Goal: Information Seeking & Learning: Learn about a topic

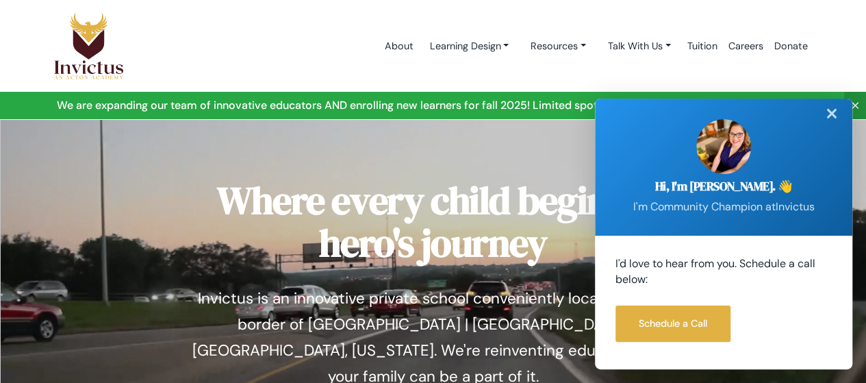
click at [836, 112] on div "✕" at bounding box center [831, 114] width 27 height 30
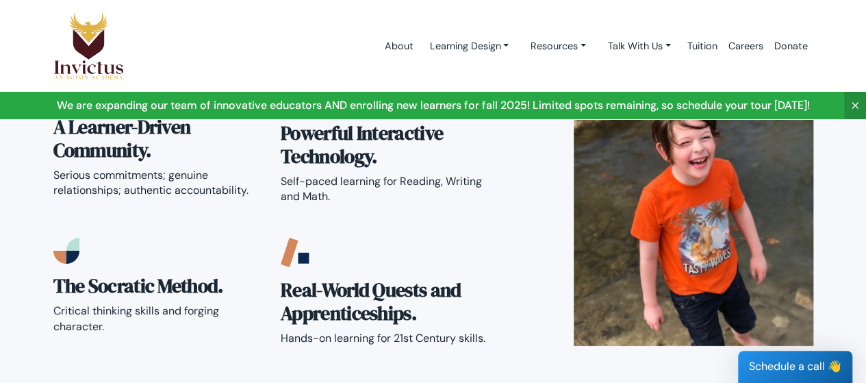
scroll to position [2463, 0]
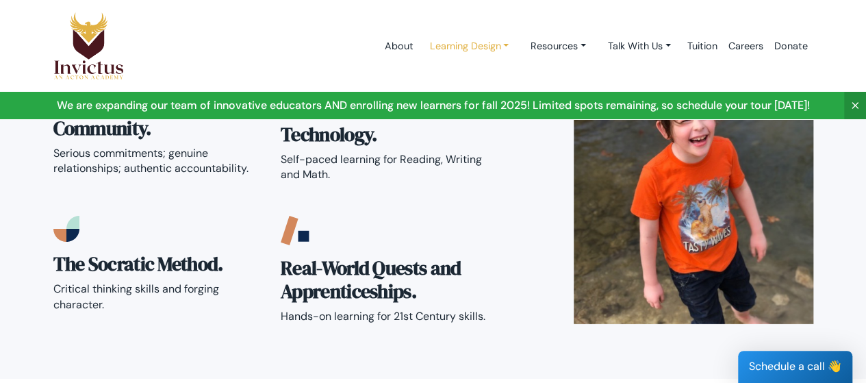
click at [485, 41] on link "Learning Design" at bounding box center [468, 46] width 101 height 25
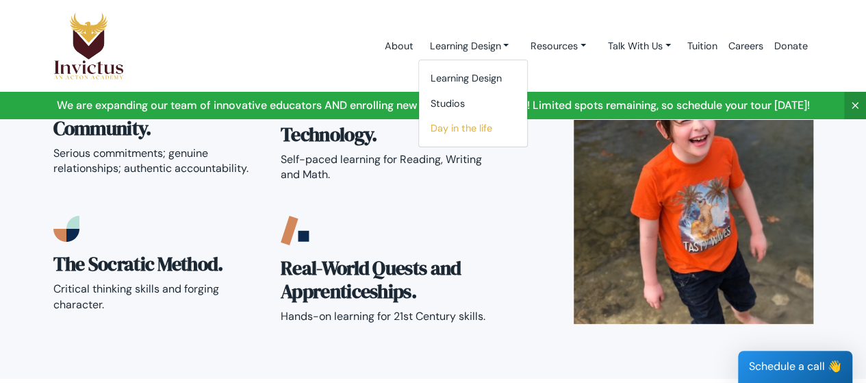
click at [456, 128] on link "Day in the life" at bounding box center [473, 128] width 108 height 25
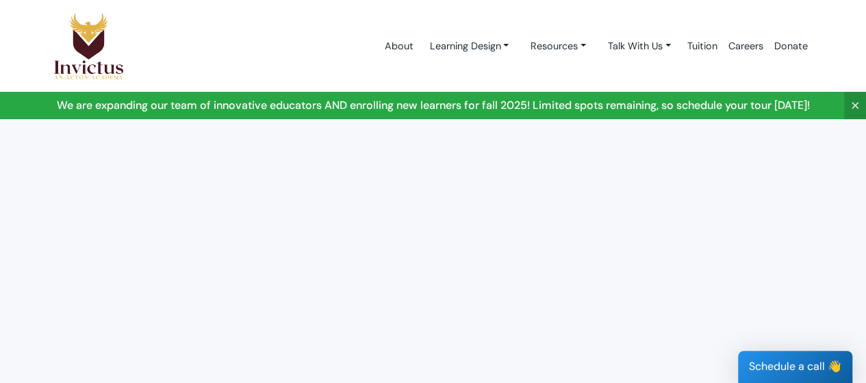
scroll to position [342, 0]
click at [519, 45] on link "Talk With Us" at bounding box center [468, 46] width 101 height 25
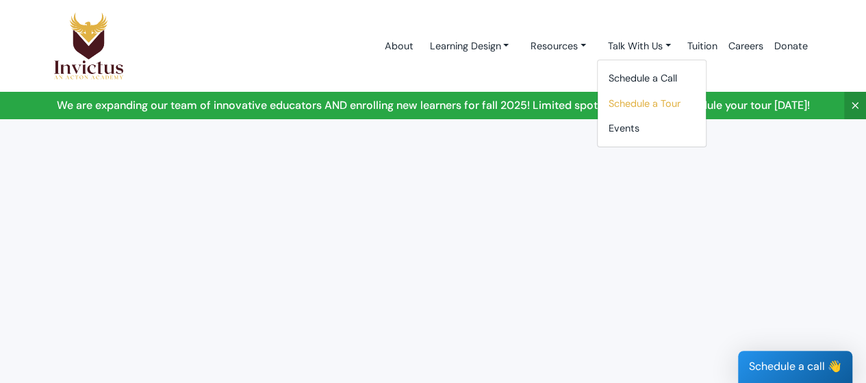
click at [664, 103] on link "Schedule a Tour" at bounding box center [651, 103] width 108 height 25
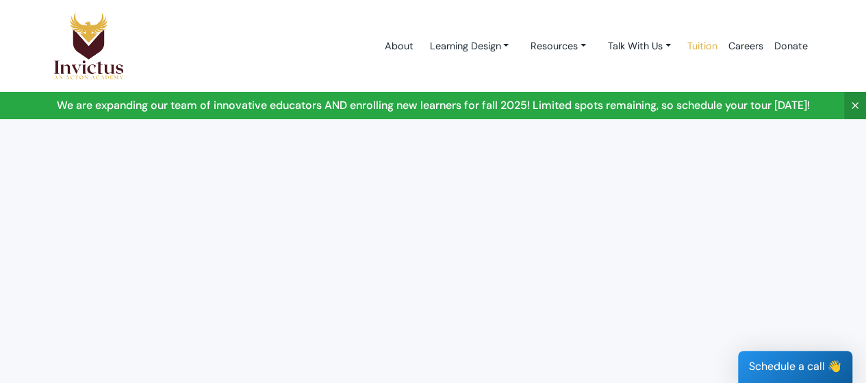
click at [706, 50] on link "Tuition" at bounding box center [702, 46] width 41 height 58
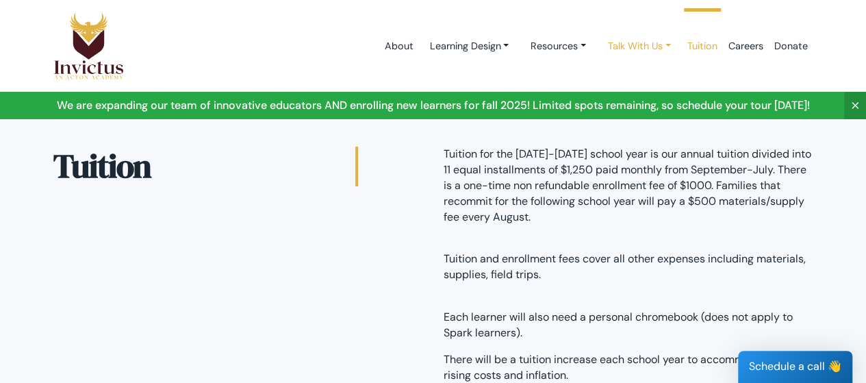
click at [519, 44] on link "Talk With Us" at bounding box center [468, 46] width 101 height 25
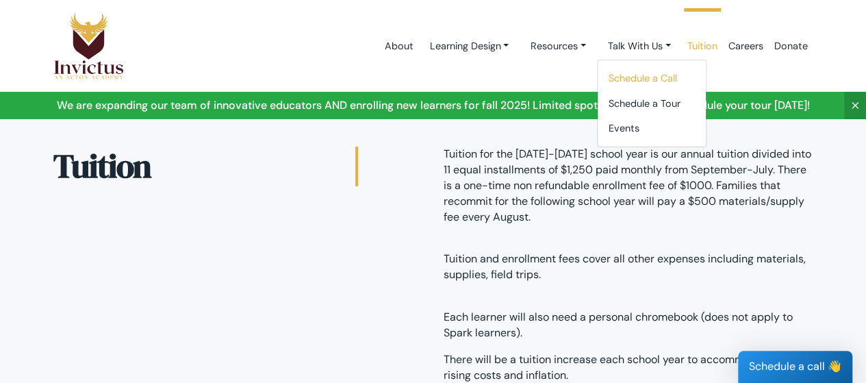
click at [656, 76] on link "Schedule a Call" at bounding box center [651, 78] width 108 height 25
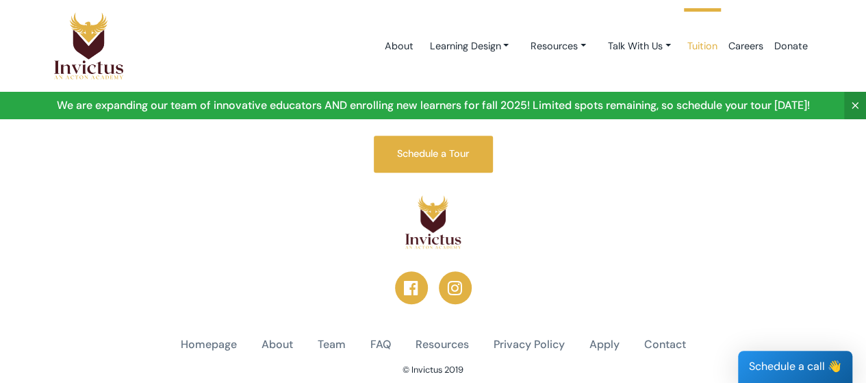
scroll to position [487, 0]
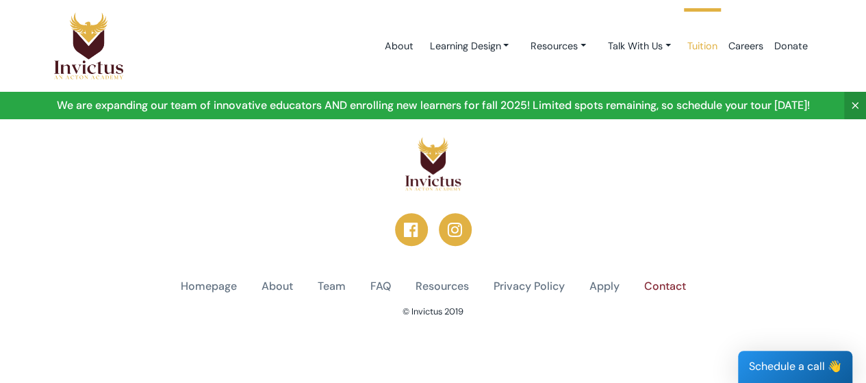
click at [669, 284] on link "Contact" at bounding box center [665, 287] width 42 height 16
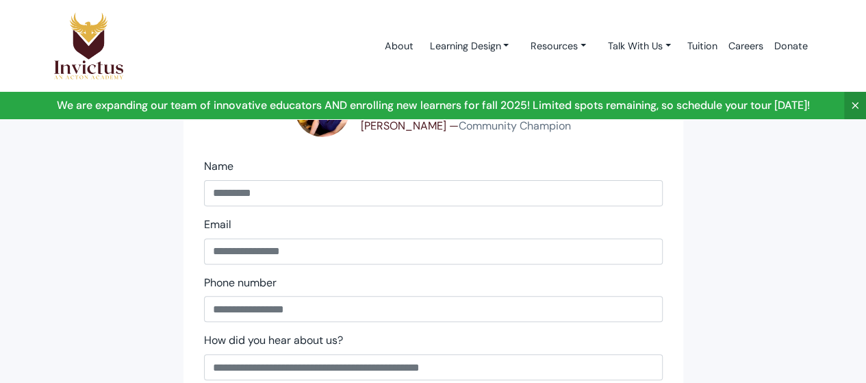
scroll to position [137, 0]
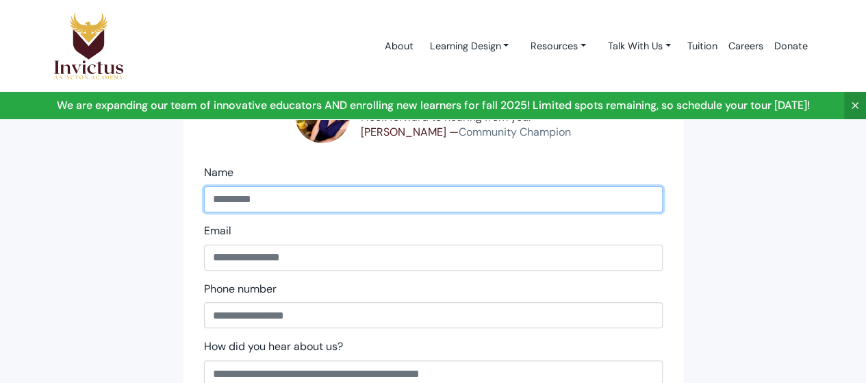
drag, startPoint x: 249, startPoint y: 188, endPoint x: 257, endPoint y: 195, distance: 10.7
click at [249, 188] on input "name" at bounding box center [433, 199] width 458 height 26
type input "**********"
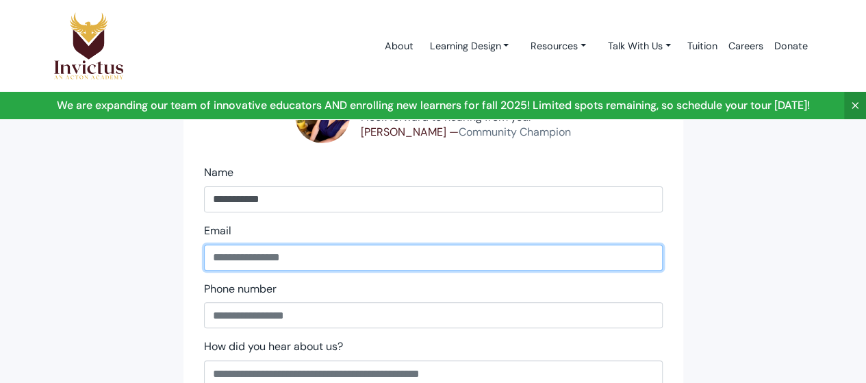
click at [252, 248] on input "email" at bounding box center [433, 257] width 458 height 26
type input "**********"
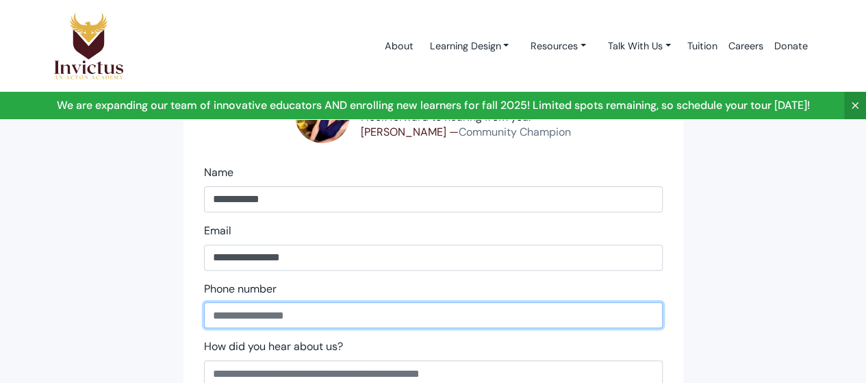
click at [296, 318] on input "phone" at bounding box center [433, 315] width 458 height 26
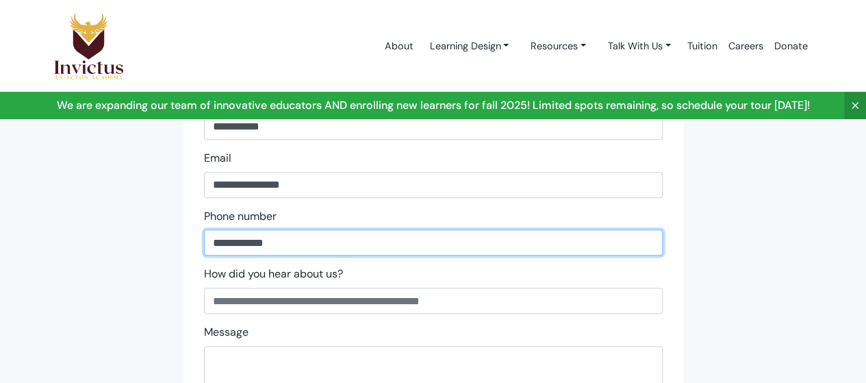
scroll to position [205, 0]
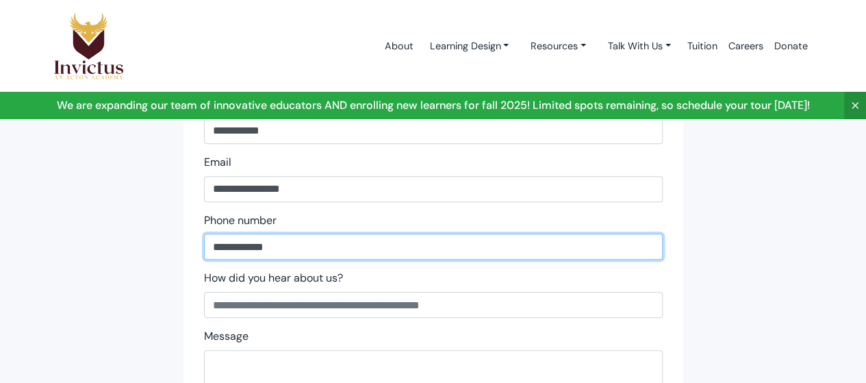
type input "**********"
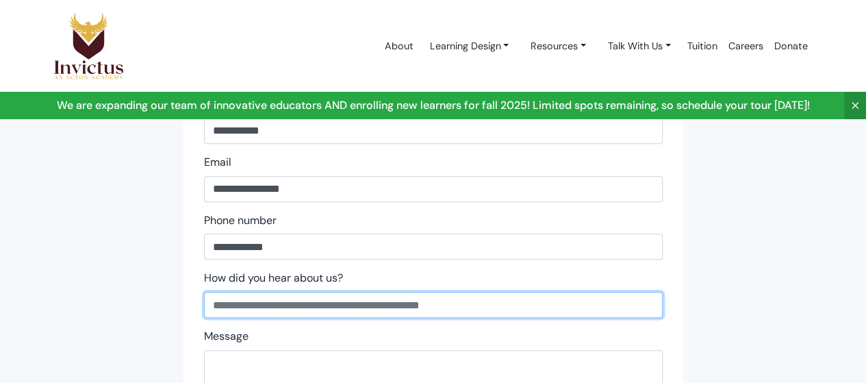
click at [236, 308] on input "text" at bounding box center [433, 305] width 458 height 26
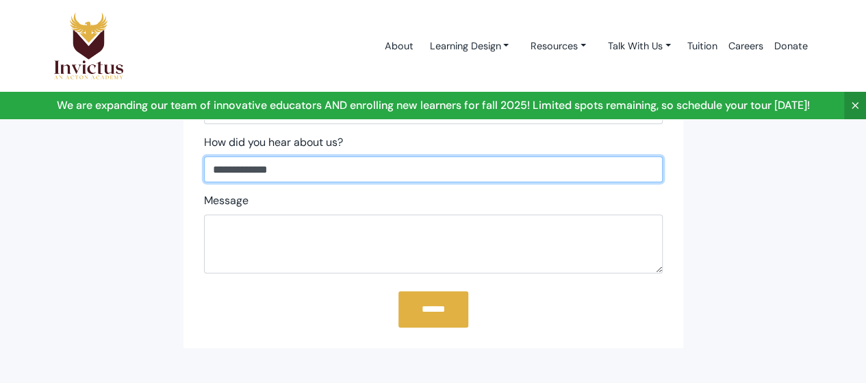
scroll to position [342, 0]
type input "**********"
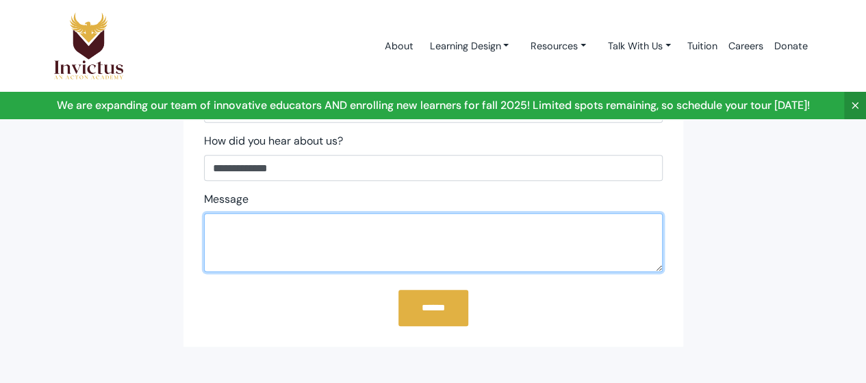
click at [218, 228] on textarea at bounding box center [433, 242] width 458 height 59
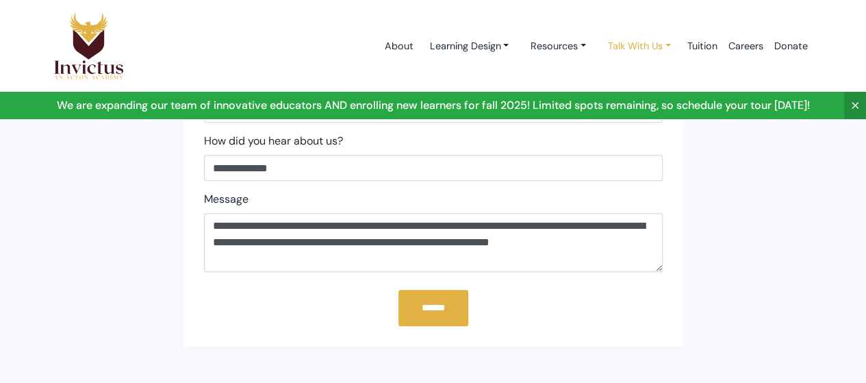
click at [519, 44] on link "Talk With Us" at bounding box center [468, 46] width 101 height 25
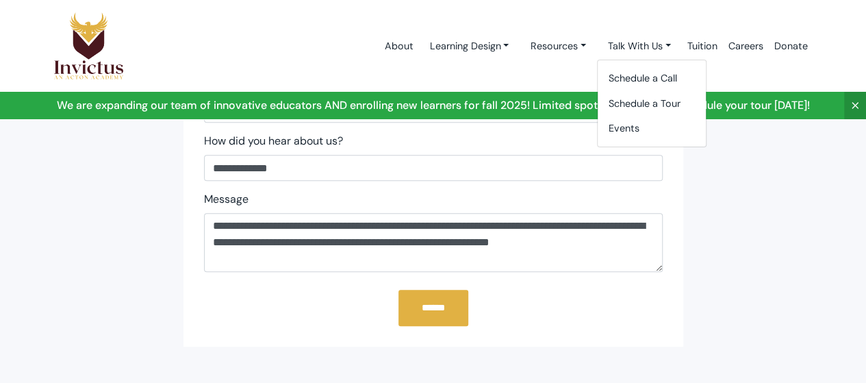
click at [617, 318] on div "******" at bounding box center [433, 304] width 458 height 43
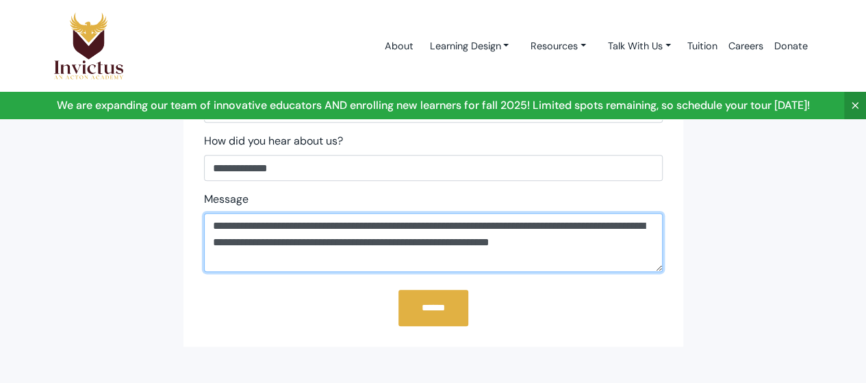
click at [502, 241] on textarea "**********" at bounding box center [433, 242] width 458 height 59
click at [621, 244] on textarea "**********" at bounding box center [433, 242] width 458 height 59
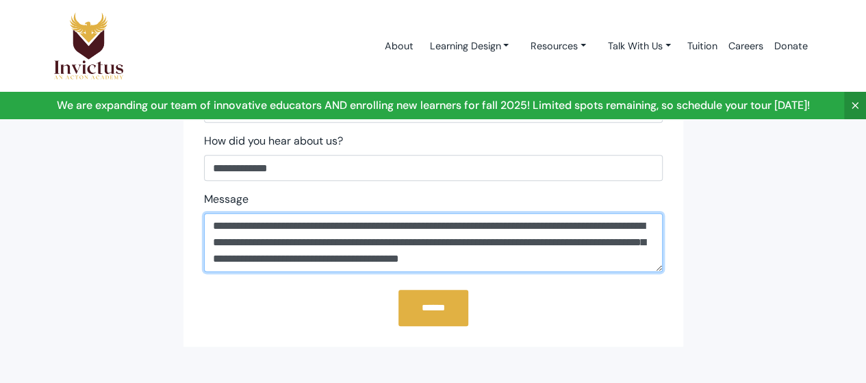
click at [504, 259] on textarea "**********" at bounding box center [433, 242] width 458 height 59
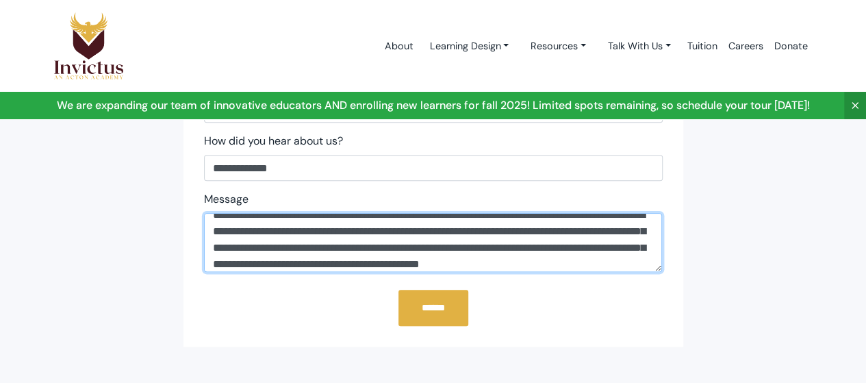
scroll to position [27, 0]
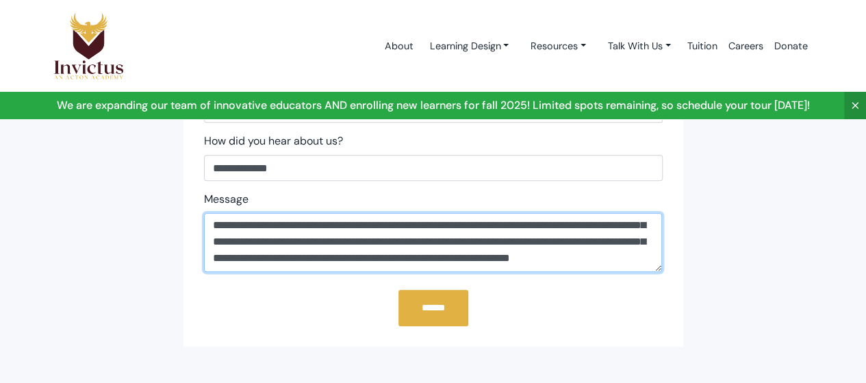
type textarea "**********"
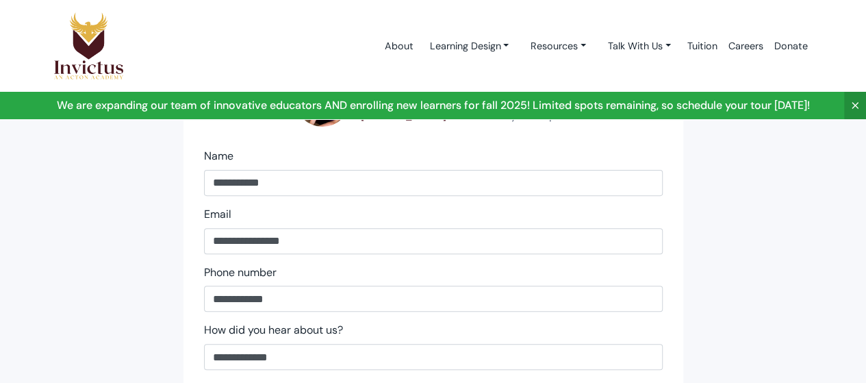
scroll to position [342, 0]
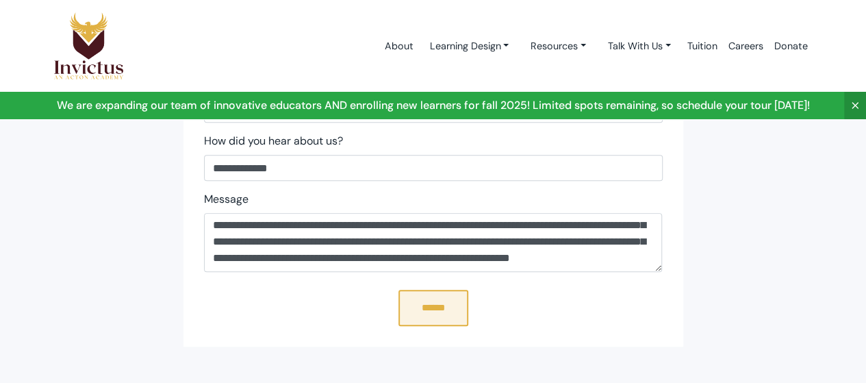
click at [431, 307] on input "******" at bounding box center [433, 307] width 70 height 36
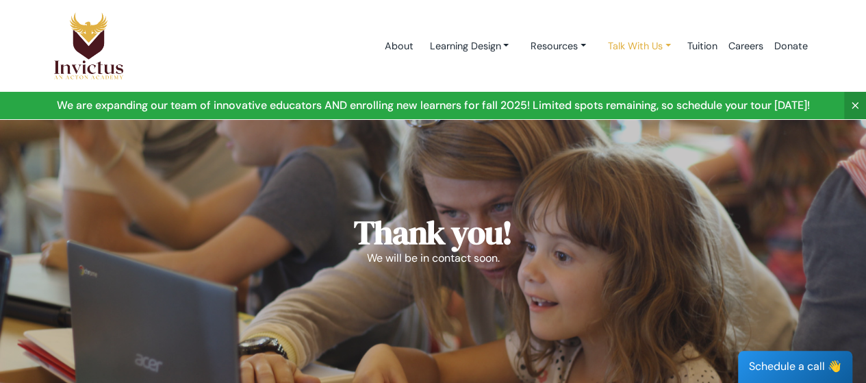
click at [519, 47] on link "Talk With Us" at bounding box center [468, 46] width 101 height 25
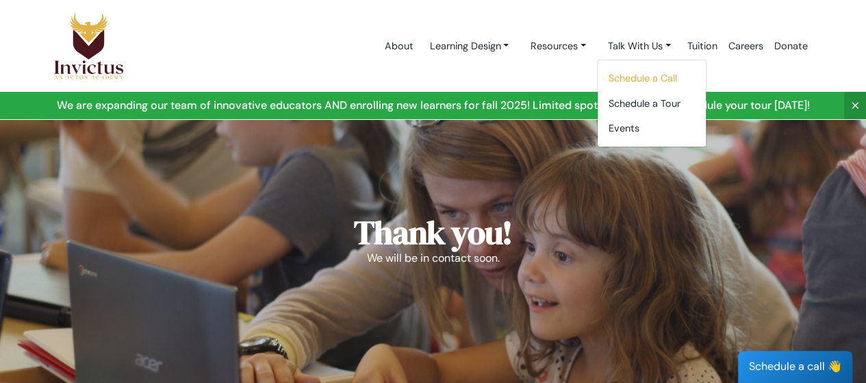
click at [653, 77] on link "Schedule a Call" at bounding box center [651, 78] width 108 height 25
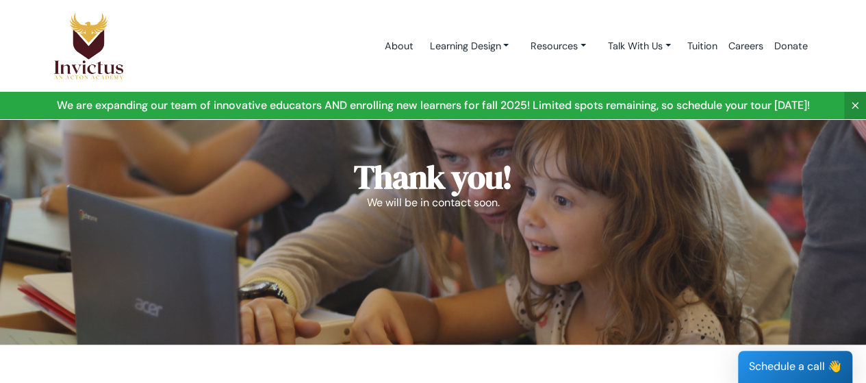
scroll to position [68, 0]
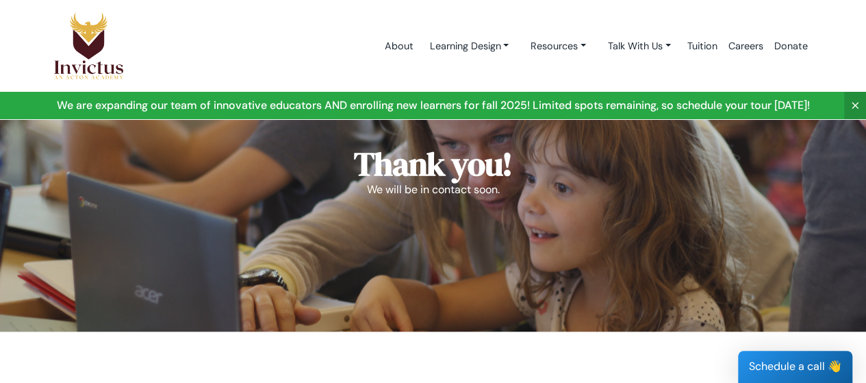
click at [775, 359] on div "Schedule a call 👋" at bounding box center [795, 366] width 114 height 32
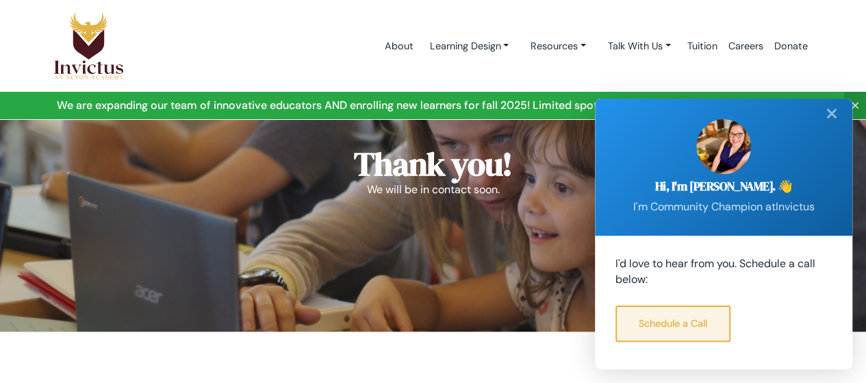
click at [683, 324] on link "Schedule a Call" at bounding box center [672, 323] width 115 height 36
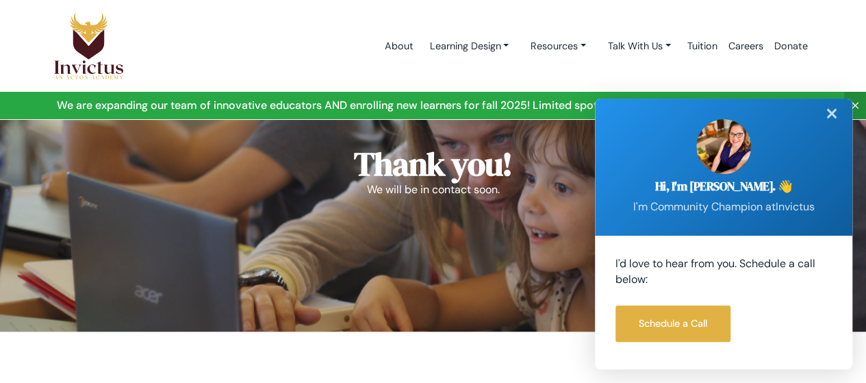
click at [827, 113] on div "✕" at bounding box center [831, 114] width 27 height 30
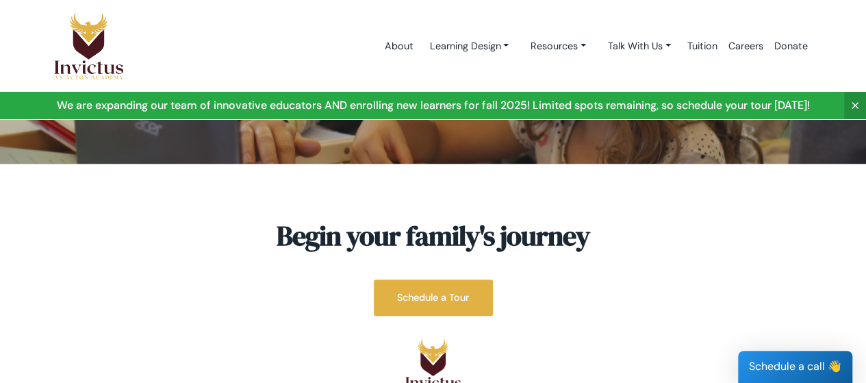
scroll to position [233, 0]
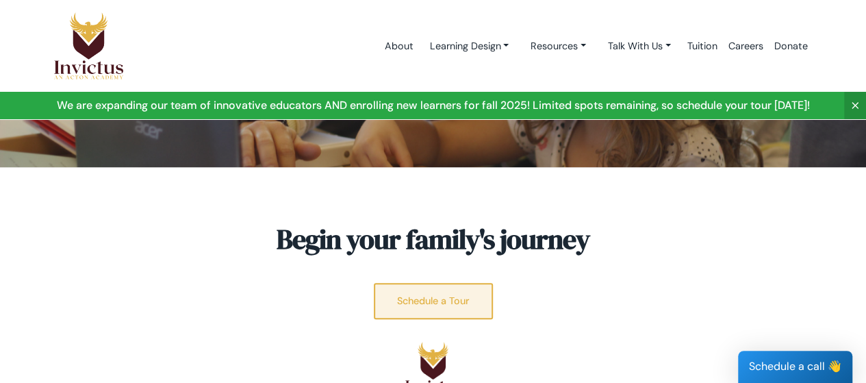
click at [449, 294] on link "Schedule a Tour" at bounding box center [433, 301] width 119 height 36
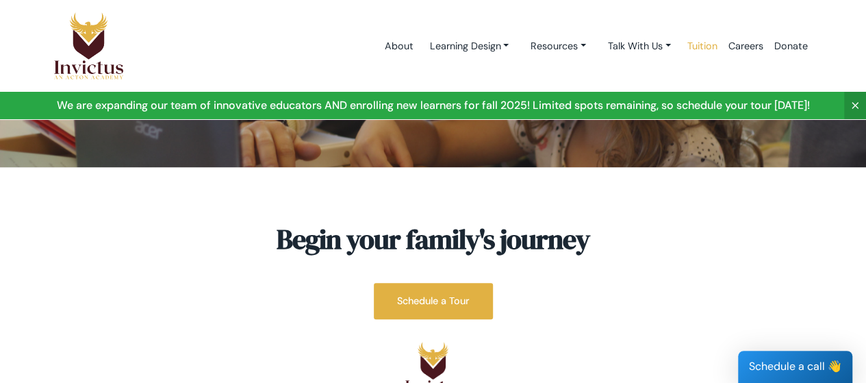
click at [712, 47] on link "Tuition" at bounding box center [702, 46] width 41 height 58
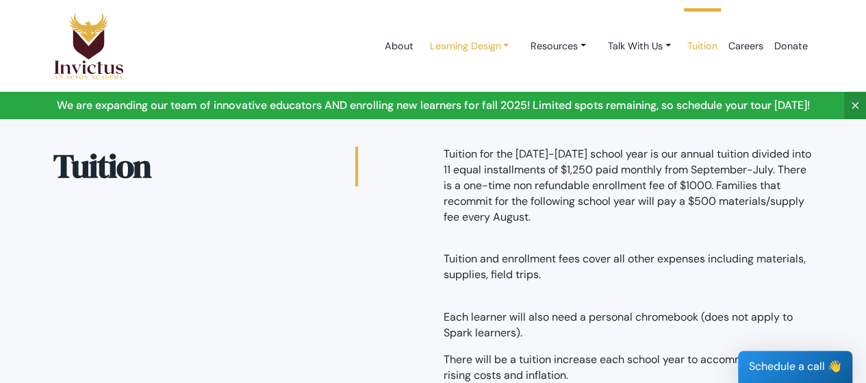
click at [495, 43] on link "Learning Design" at bounding box center [468, 46] width 101 height 25
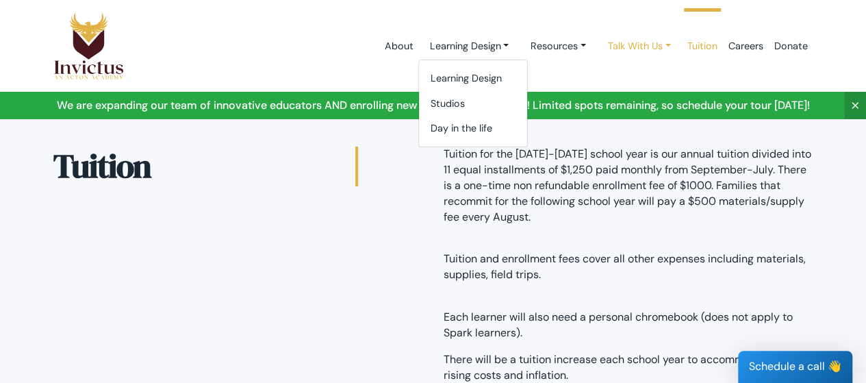
click at [519, 44] on link "Talk With Us" at bounding box center [468, 46] width 101 height 25
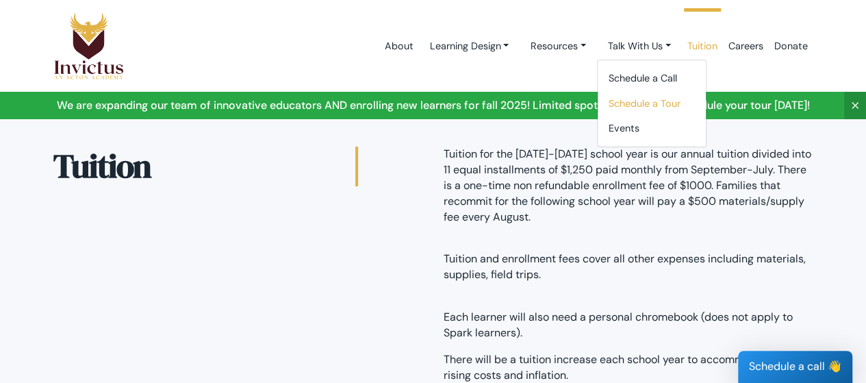
click at [642, 93] on link "Schedule a Tour" at bounding box center [651, 103] width 108 height 25
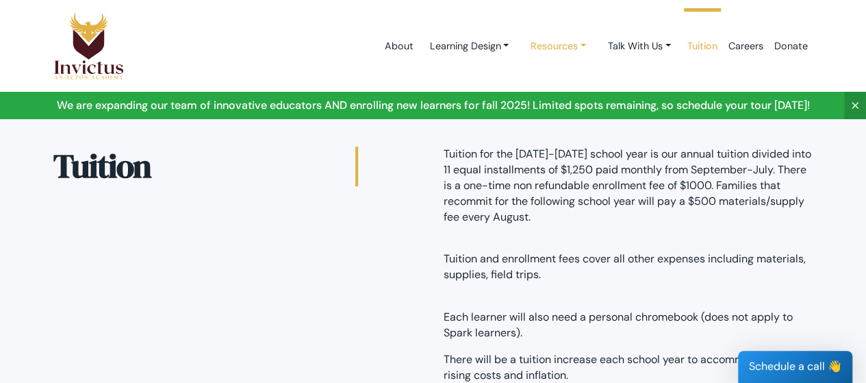
click at [519, 44] on link "Resources" at bounding box center [468, 46] width 101 height 25
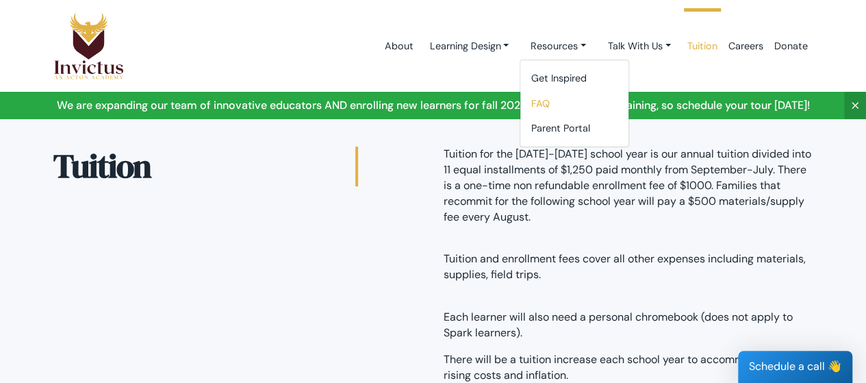
click at [532, 100] on link "FAQ" at bounding box center [574, 103] width 108 height 25
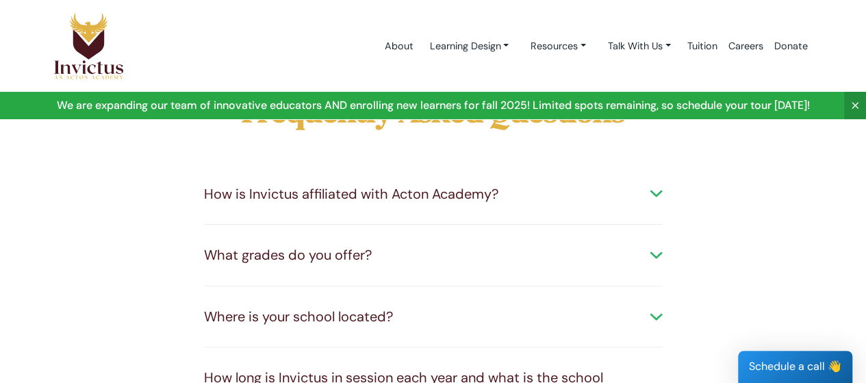
scroll to position [68, 0]
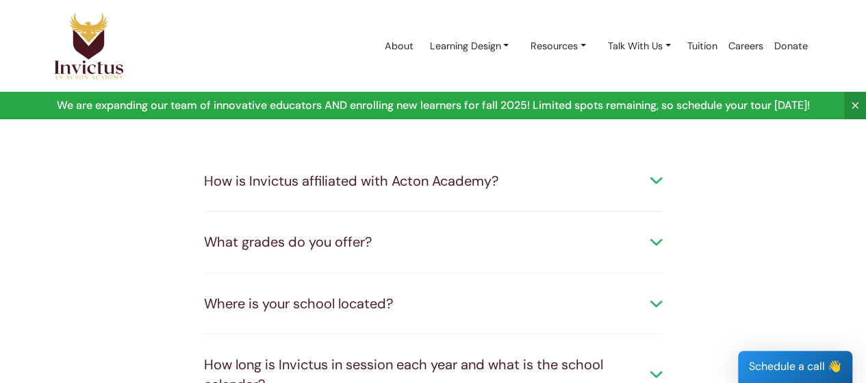
click at [653, 180] on div "How is Invictus affiliated with Acton Academy?" at bounding box center [433, 181] width 458 height 20
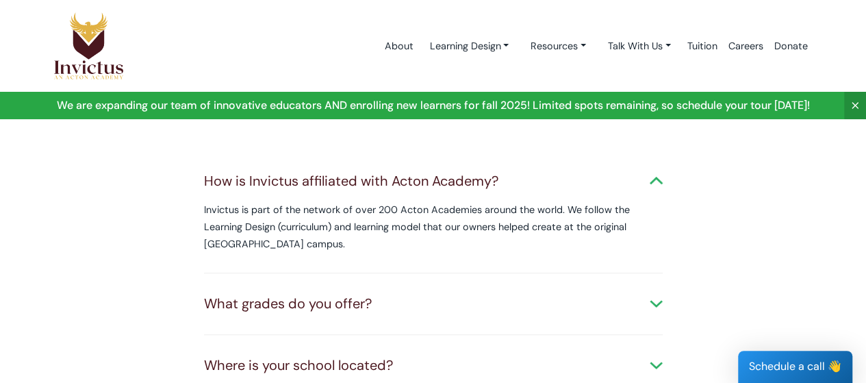
click at [656, 179] on div "How is Invictus affiliated with Acton Academy?" at bounding box center [433, 181] width 458 height 20
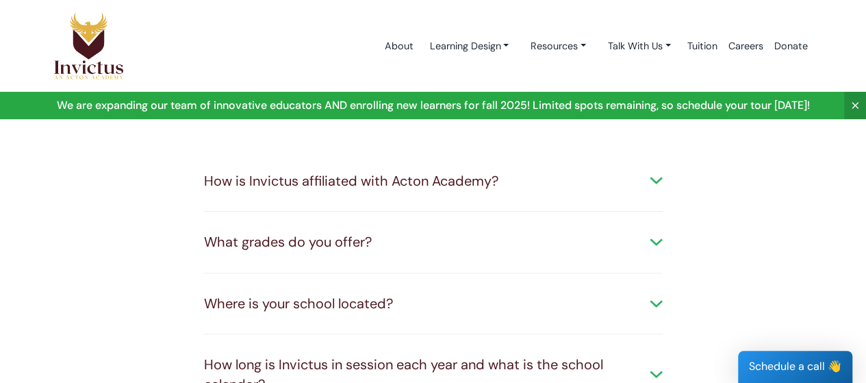
scroll to position [137, 0]
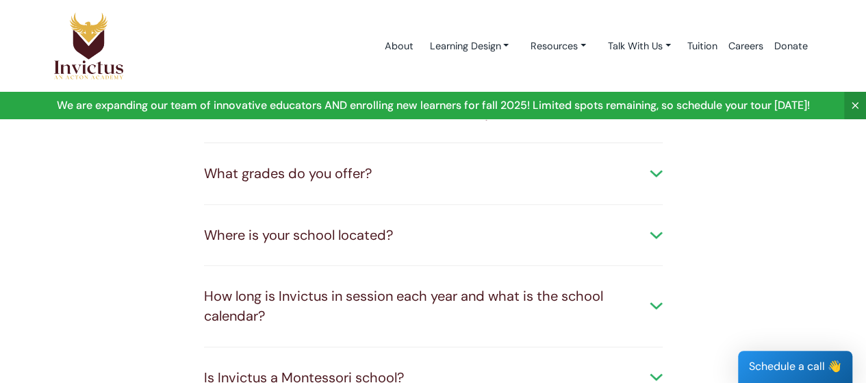
click at [656, 166] on div "What grades do you offer?" at bounding box center [433, 174] width 458 height 20
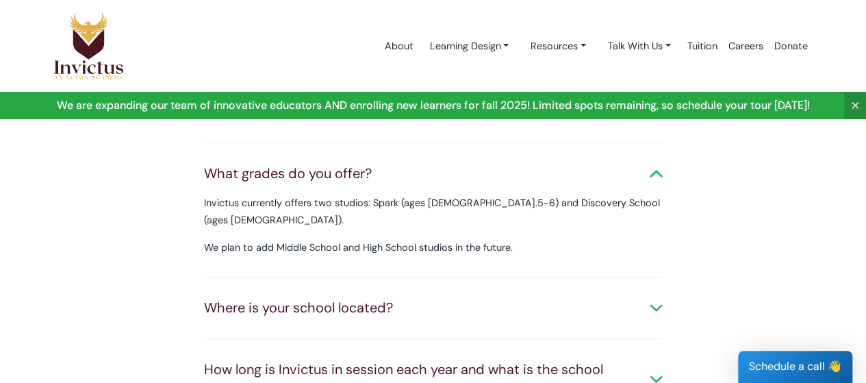
click at [649, 172] on div "What grades do you offer?" at bounding box center [433, 174] width 458 height 20
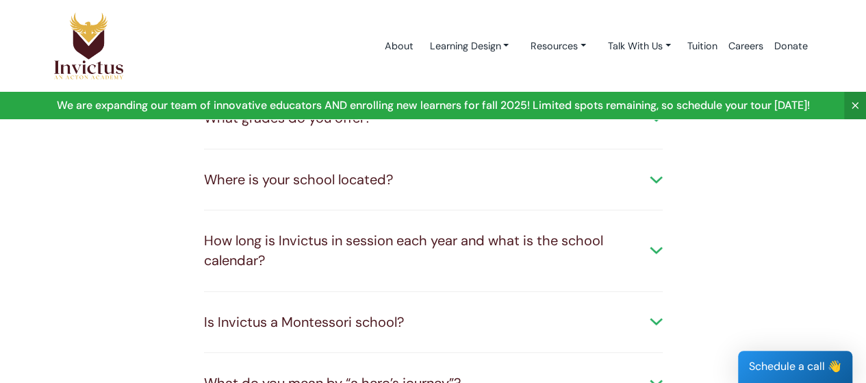
scroll to position [205, 0]
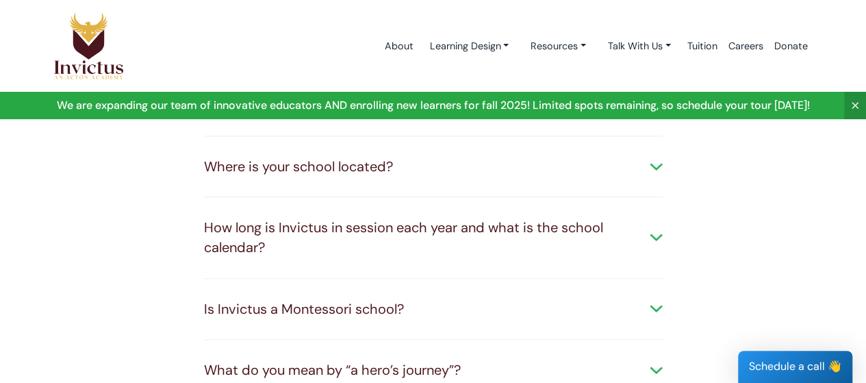
click at [654, 163] on div "Where is your school located?" at bounding box center [433, 167] width 458 height 20
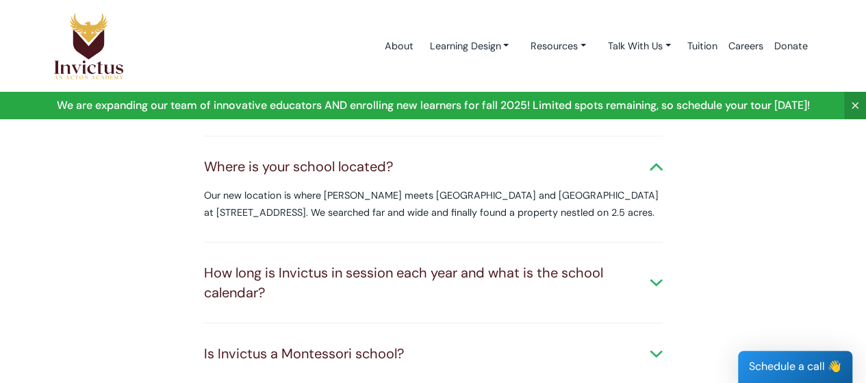
click at [654, 163] on div "Where is your school located?" at bounding box center [433, 167] width 458 height 20
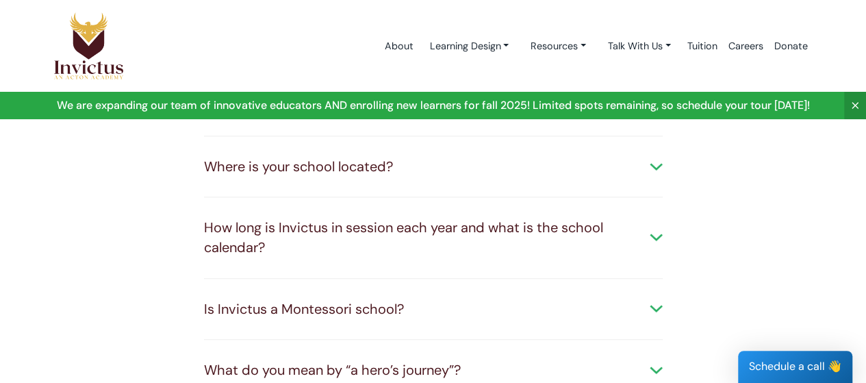
click at [654, 231] on div "How long is Invictus in session each year and what is the school calendar?" at bounding box center [433, 237] width 458 height 39
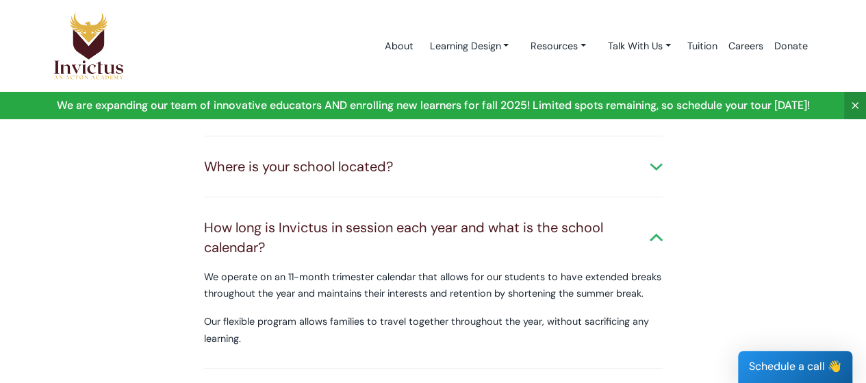
click at [654, 231] on div "How long is Invictus in session each year and what is the school calendar?" at bounding box center [433, 237] width 458 height 39
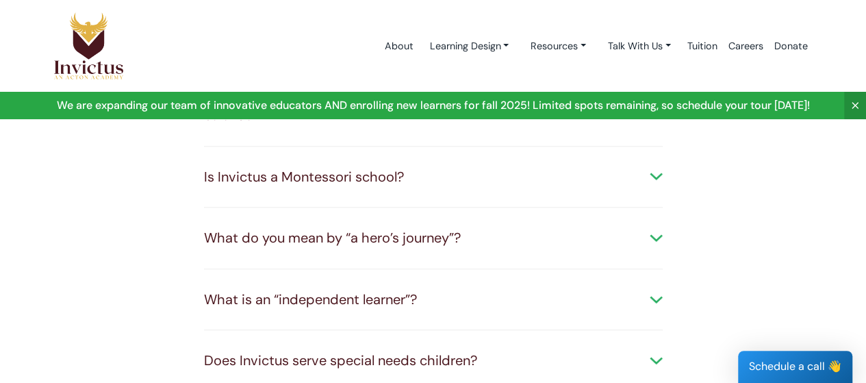
scroll to position [342, 0]
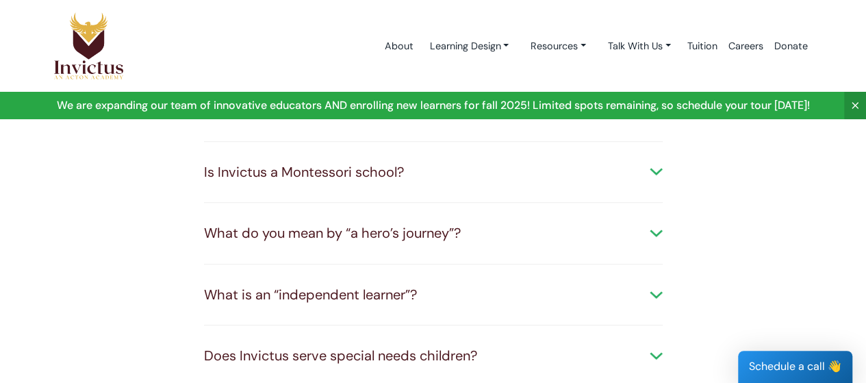
click at [656, 160] on div "Is Invictus a Montessori school? We respect and incorporate Maria Montessori’s …" at bounding box center [433, 173] width 458 height 62
click at [653, 173] on div "Is Invictus a Montessori school?" at bounding box center [433, 172] width 458 height 20
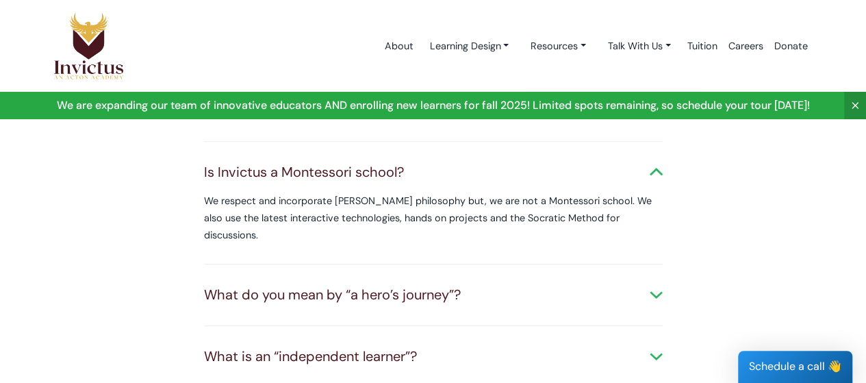
click at [654, 171] on div "Is Invictus a Montessori school?" at bounding box center [433, 172] width 458 height 20
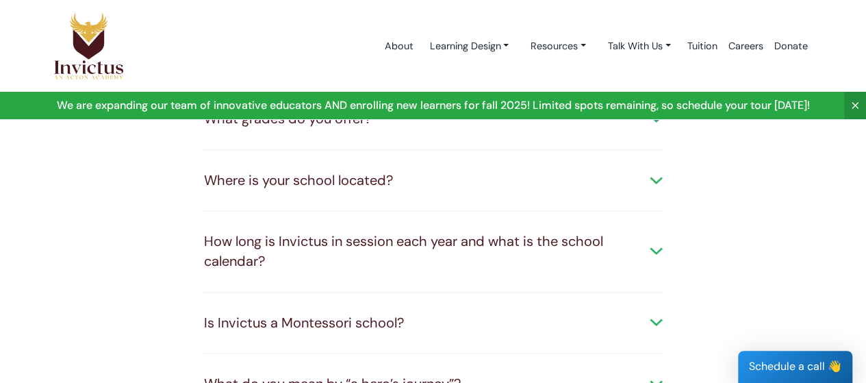
scroll to position [0, 0]
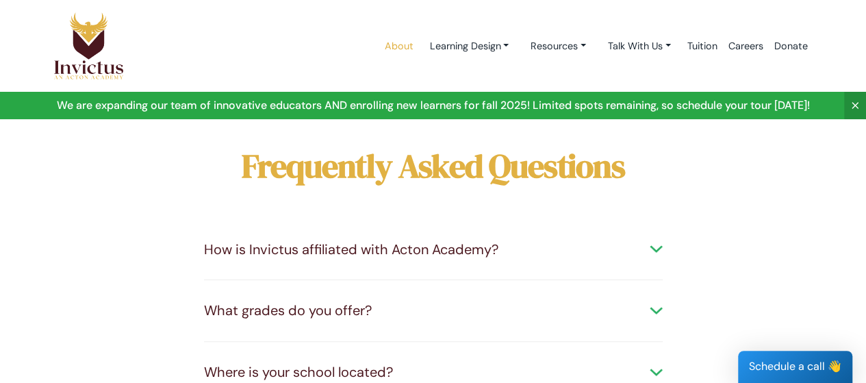
click at [397, 44] on link "About" at bounding box center [398, 46] width 40 height 58
